Goal: Navigation & Orientation: Go to known website

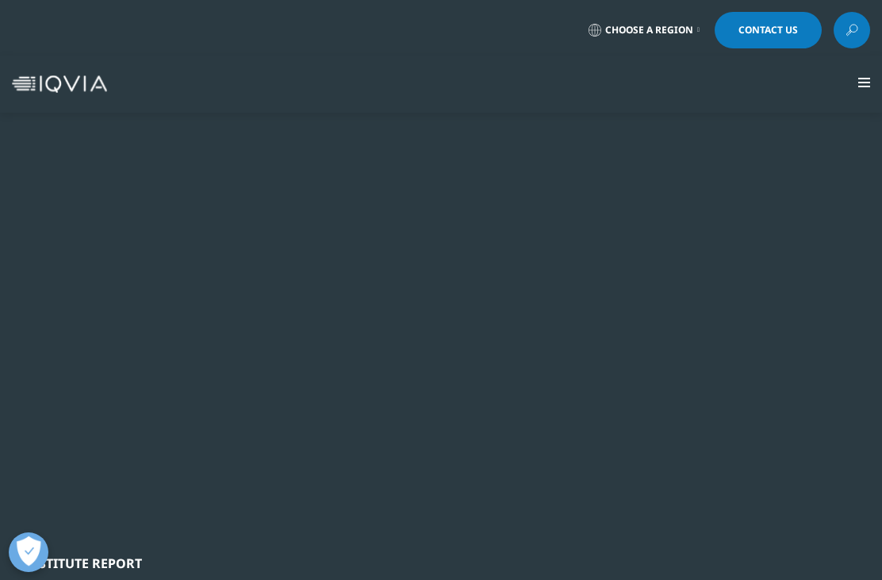
scroll to position [1403, 835]
click at [681, 32] on span "Choose a Region" at bounding box center [649, 30] width 88 height 13
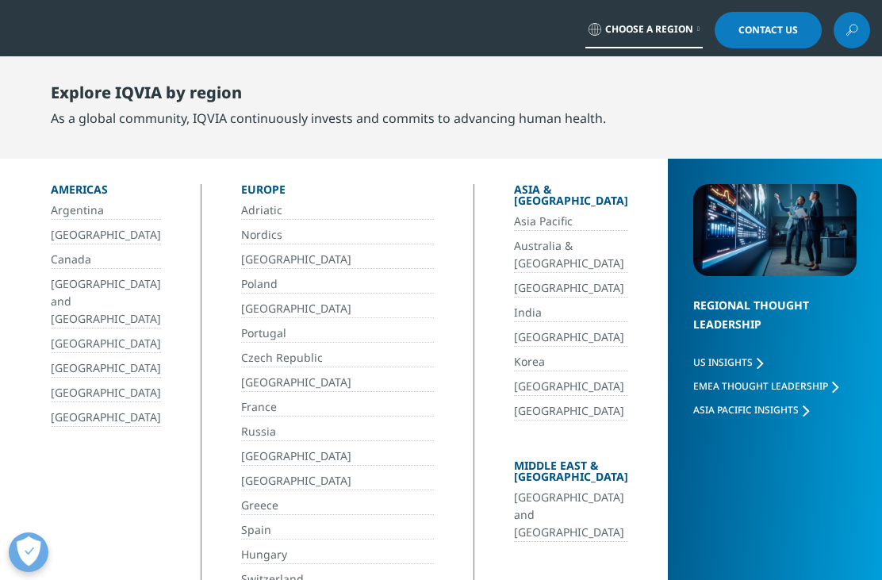
click at [113, 384] on link "[GEOGRAPHIC_DATA]" at bounding box center [106, 393] width 110 height 18
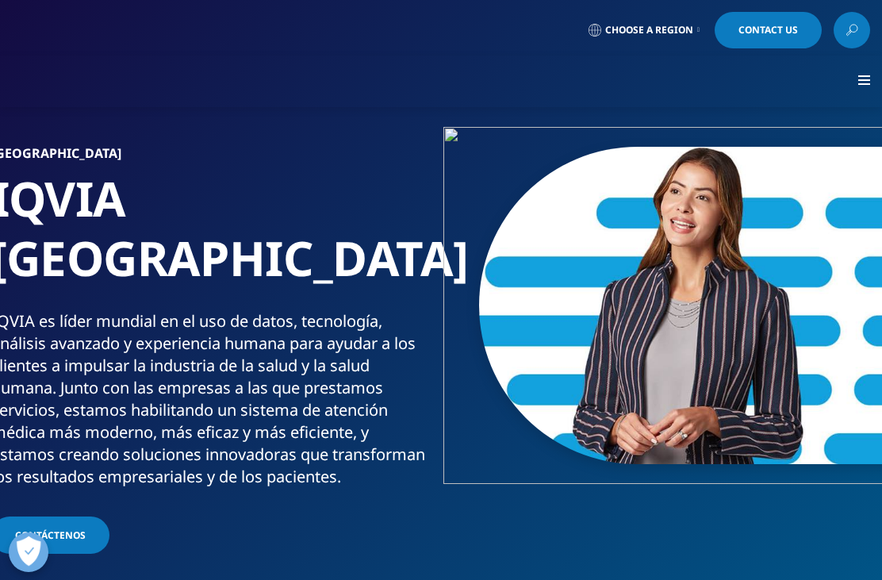
click at [676, 30] on span "Choose a Region" at bounding box center [649, 30] width 88 height 13
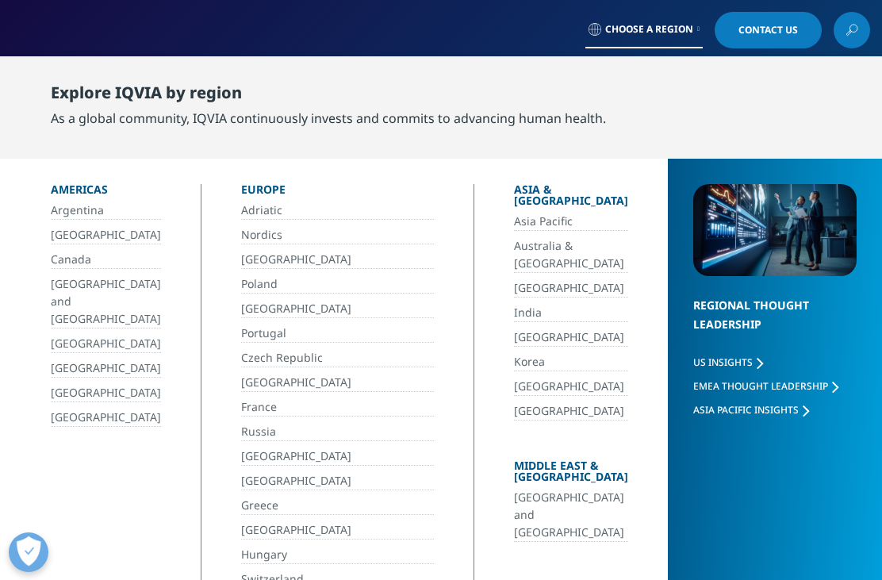
click at [121, 409] on link "[GEOGRAPHIC_DATA]" at bounding box center [106, 418] width 110 height 18
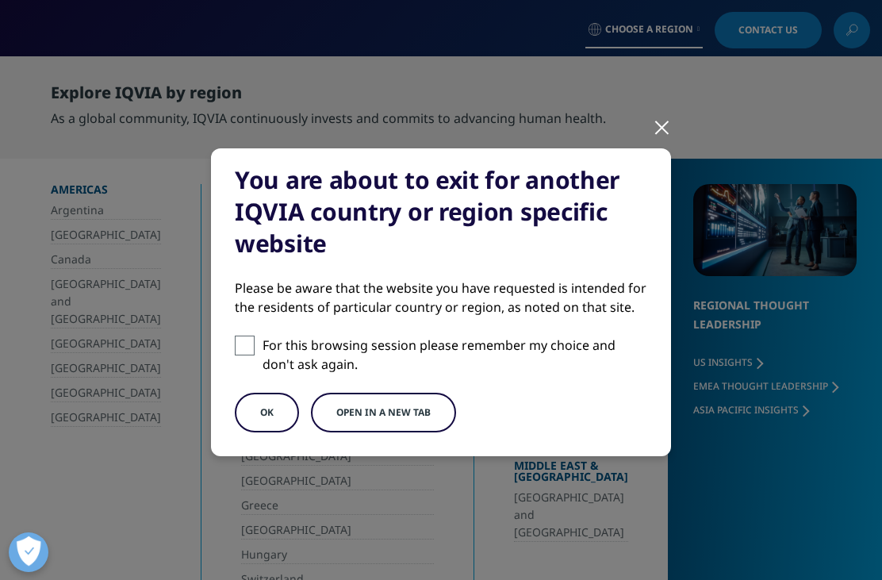
click at [284, 411] on button "OK" at bounding box center [267, 413] width 64 height 40
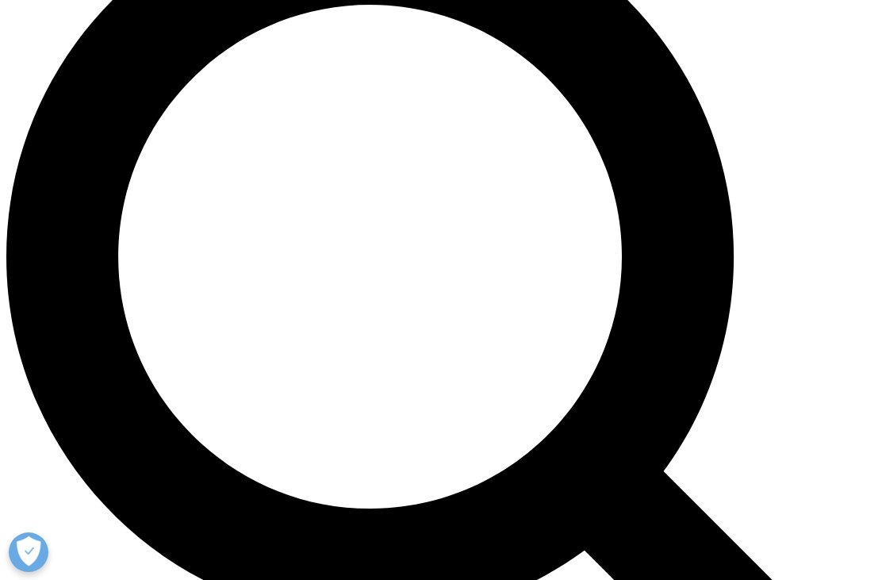
scroll to position [1004, 0]
